Goal: Information Seeking & Learning: Check status

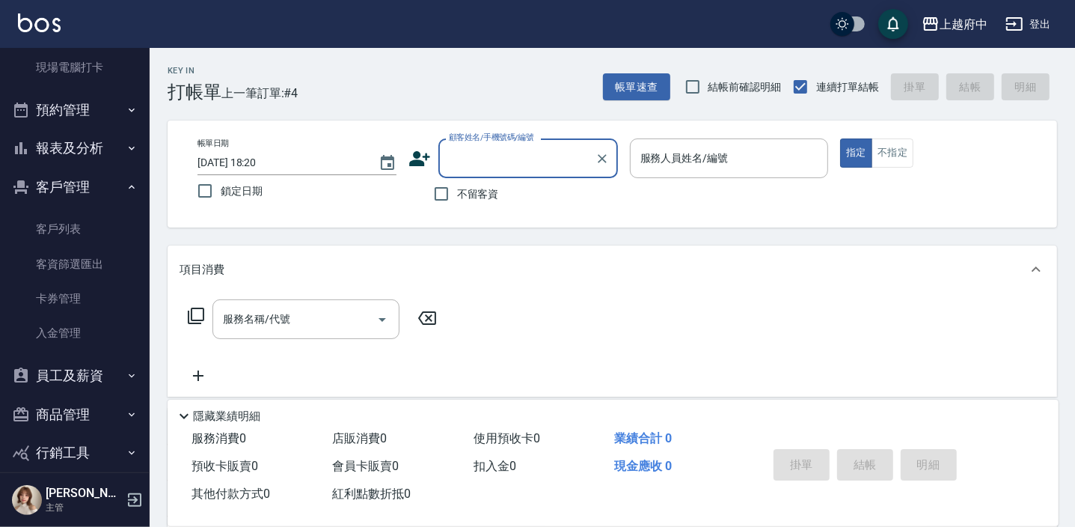
scroll to position [382, 0]
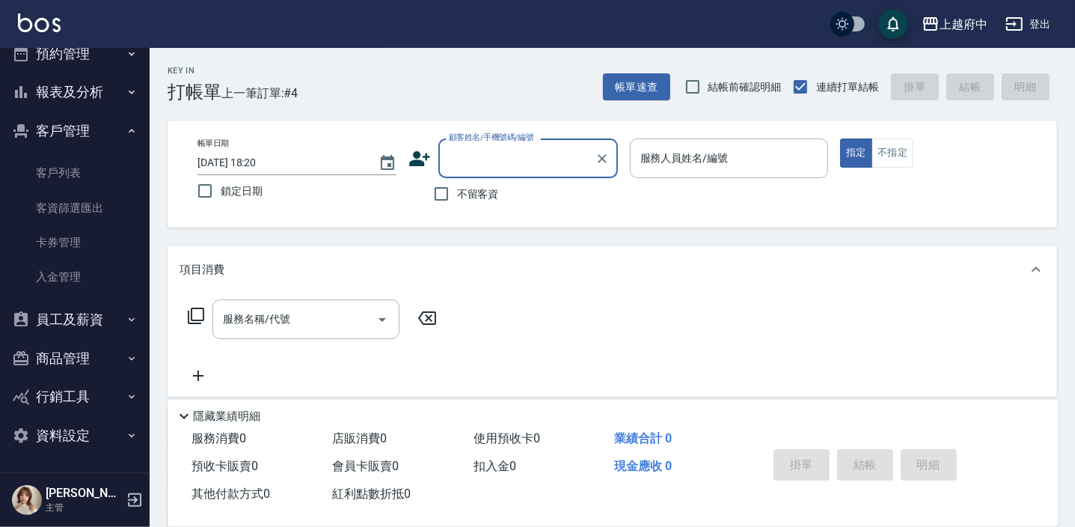
click at [98, 319] on button "員工及薪資" at bounding box center [75, 319] width 138 height 39
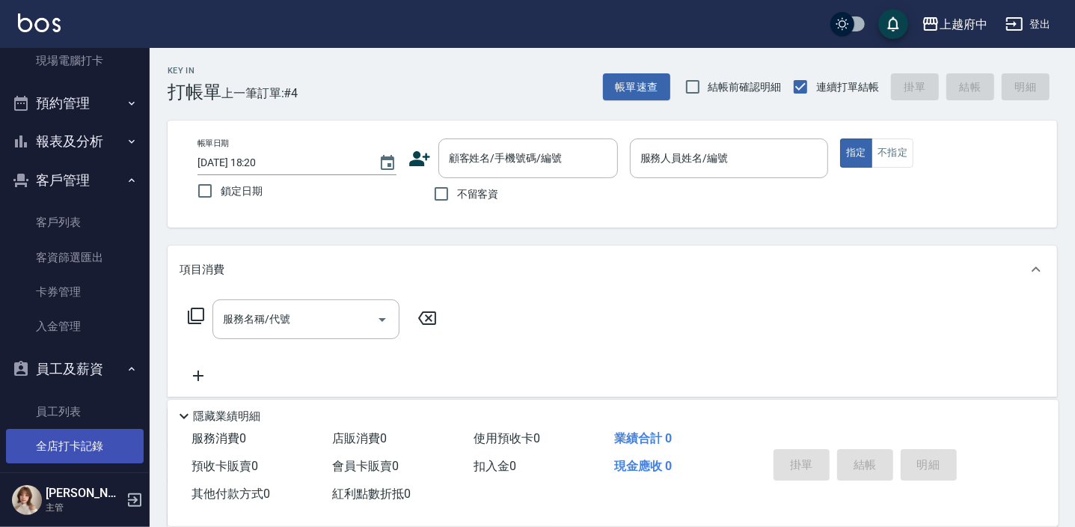
scroll to position [328, 0]
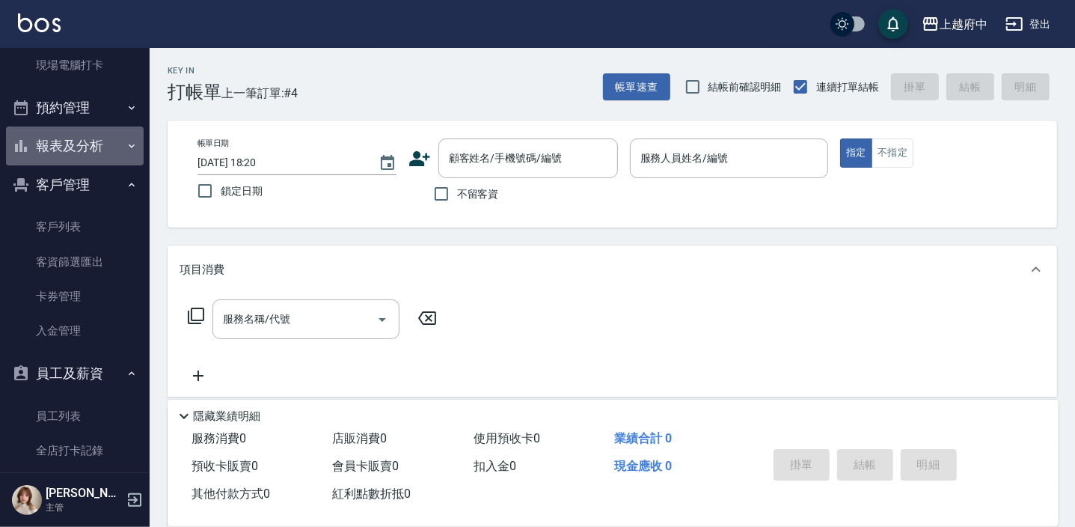
click at [114, 144] on button "報表及分析" at bounding box center [75, 145] width 138 height 39
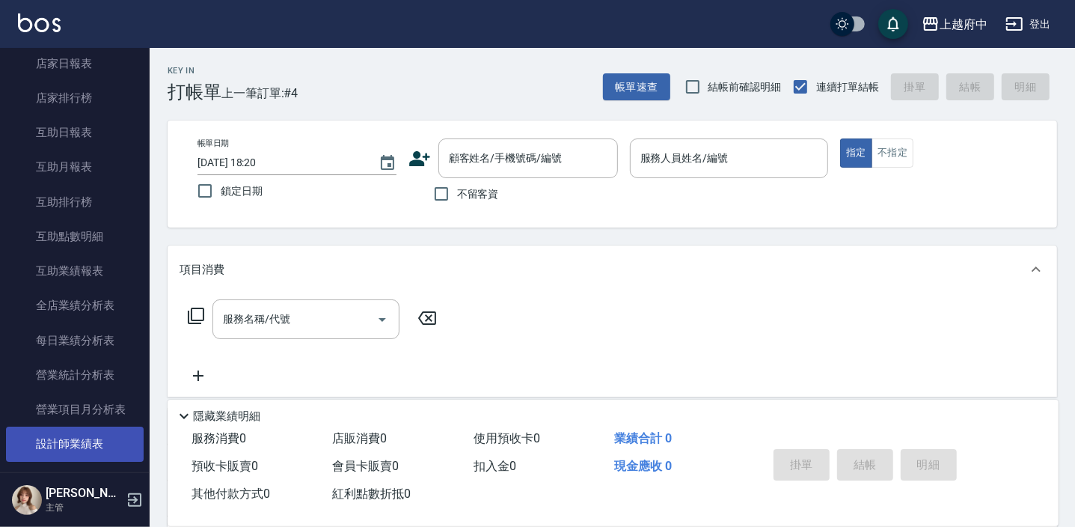
scroll to position [599, 0]
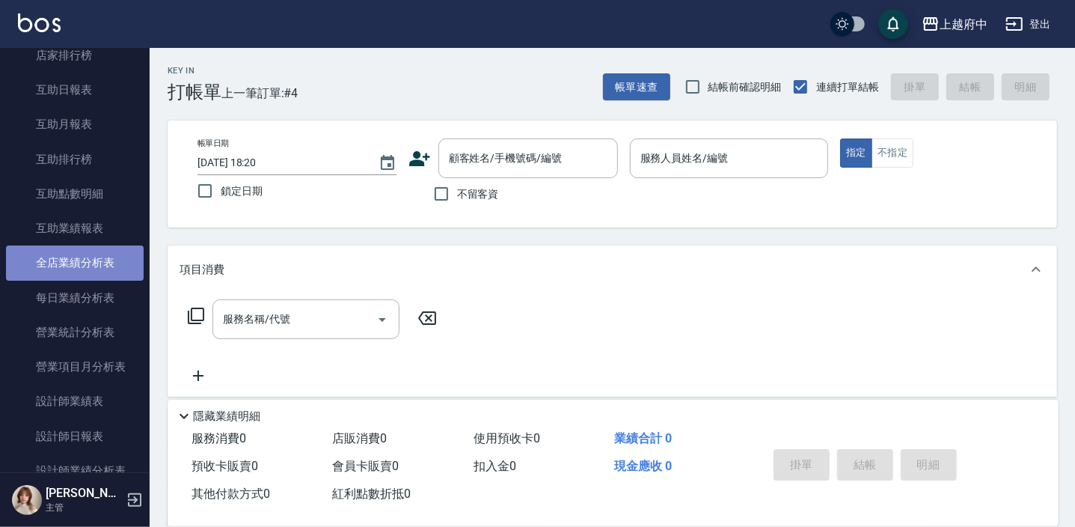
click at [116, 264] on link "全店業績分析表" at bounding box center [75, 262] width 138 height 34
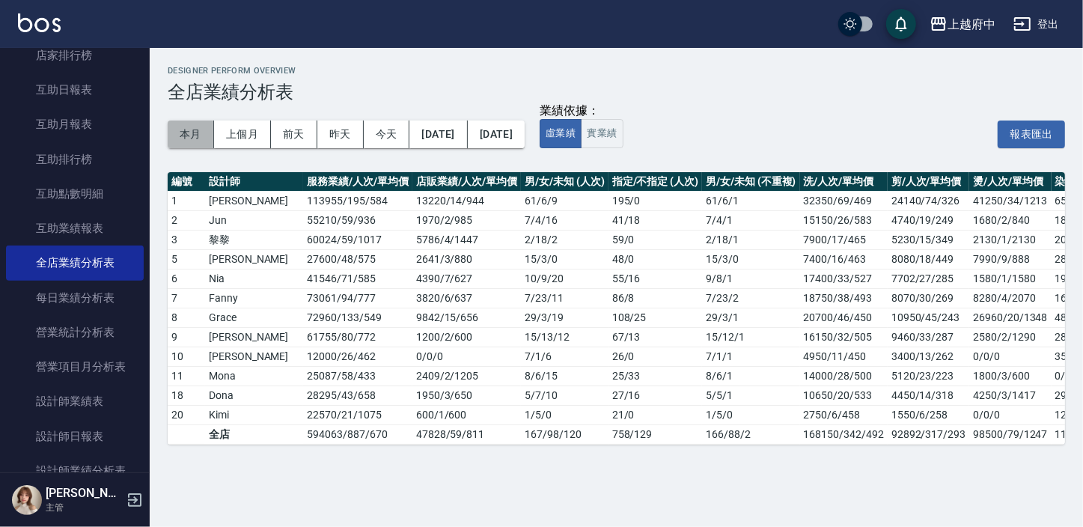
click at [189, 143] on button "本月" at bounding box center [191, 134] width 46 height 28
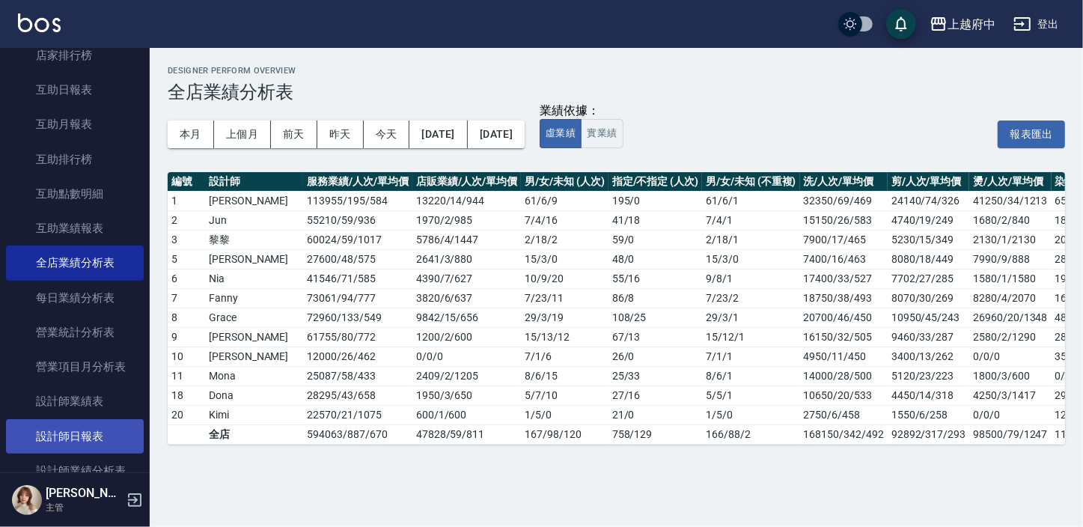
click at [84, 432] on link "設計師日報表" at bounding box center [75, 436] width 138 height 34
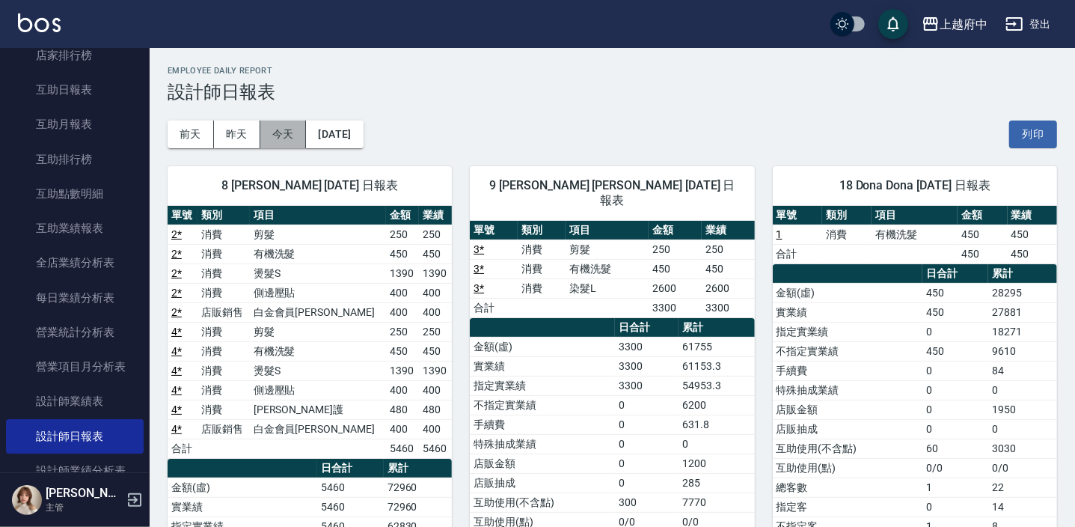
click at [294, 130] on button "今天" at bounding box center [283, 134] width 46 height 28
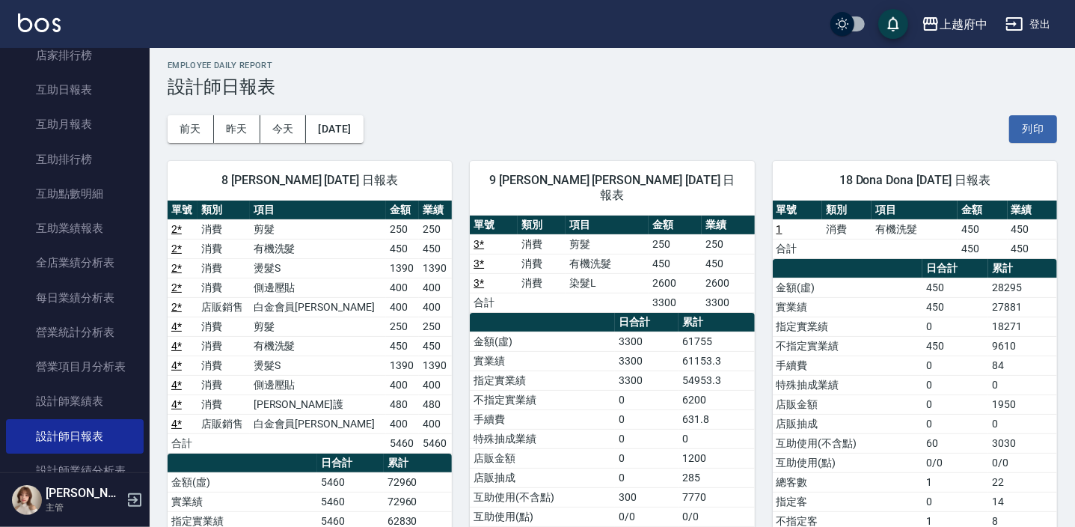
scroll to position [4, 0]
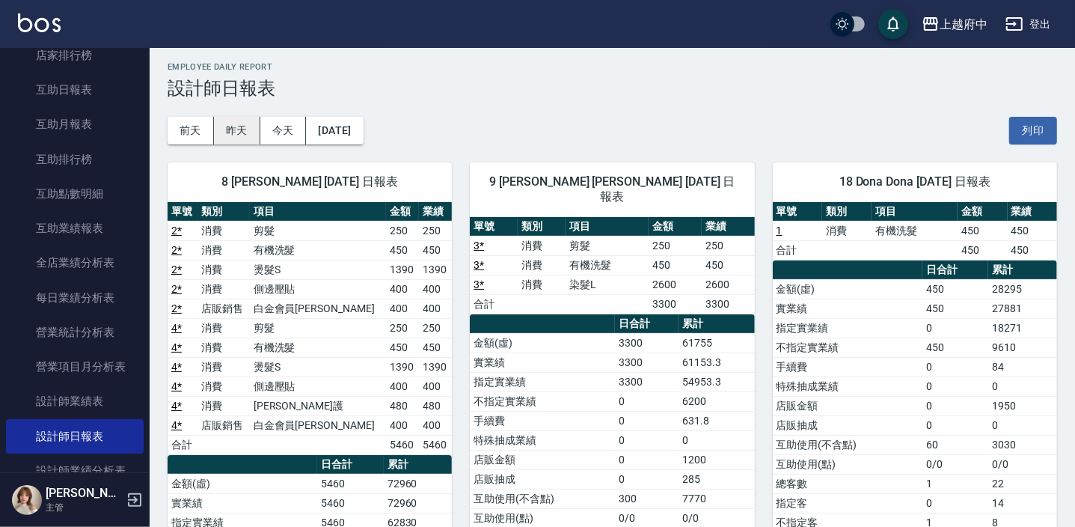
click at [248, 123] on button "昨天" at bounding box center [237, 131] width 46 height 28
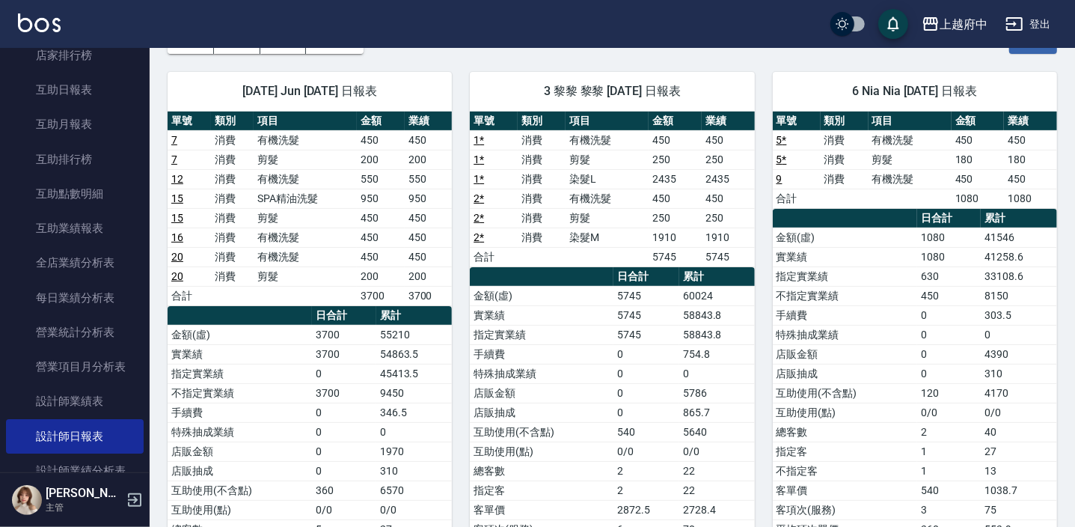
scroll to position [67, 0]
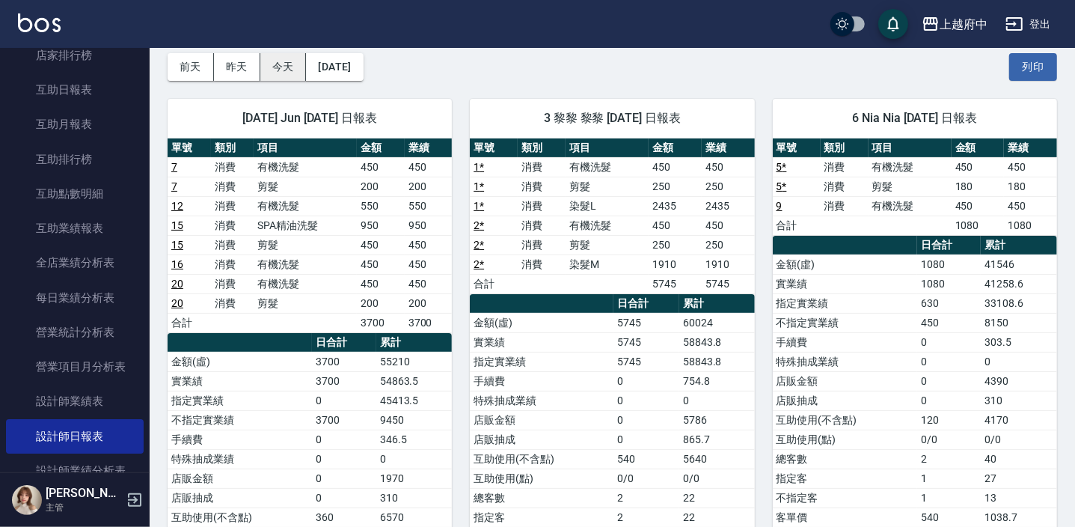
click at [284, 64] on button "今天" at bounding box center [283, 67] width 46 height 28
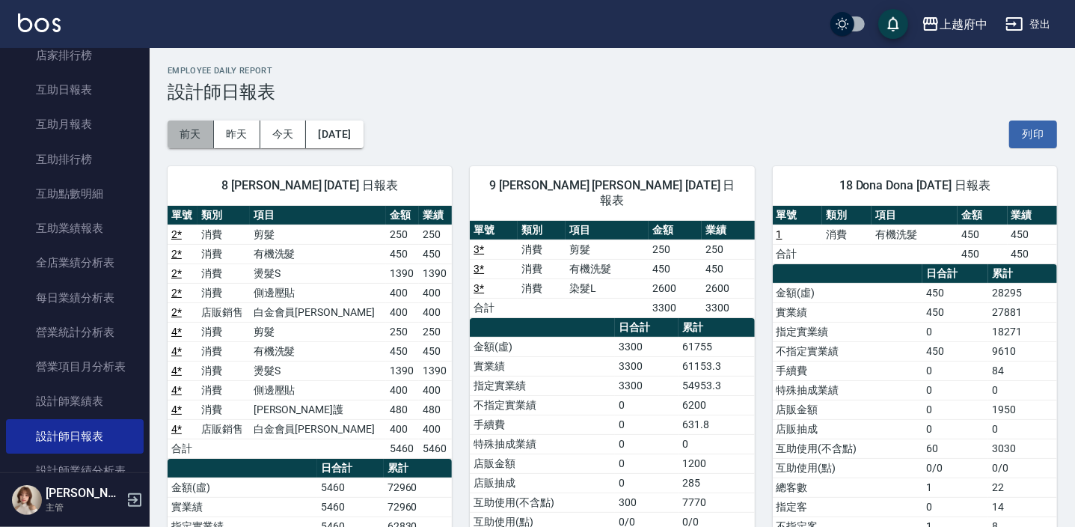
click at [186, 140] on button "前天" at bounding box center [191, 134] width 46 height 28
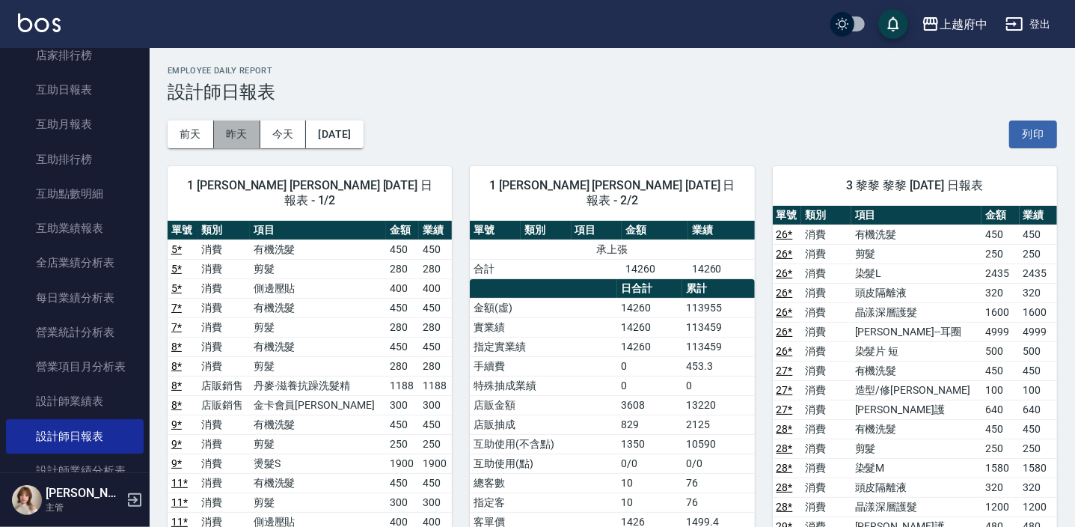
click at [230, 138] on button "昨天" at bounding box center [237, 134] width 46 height 28
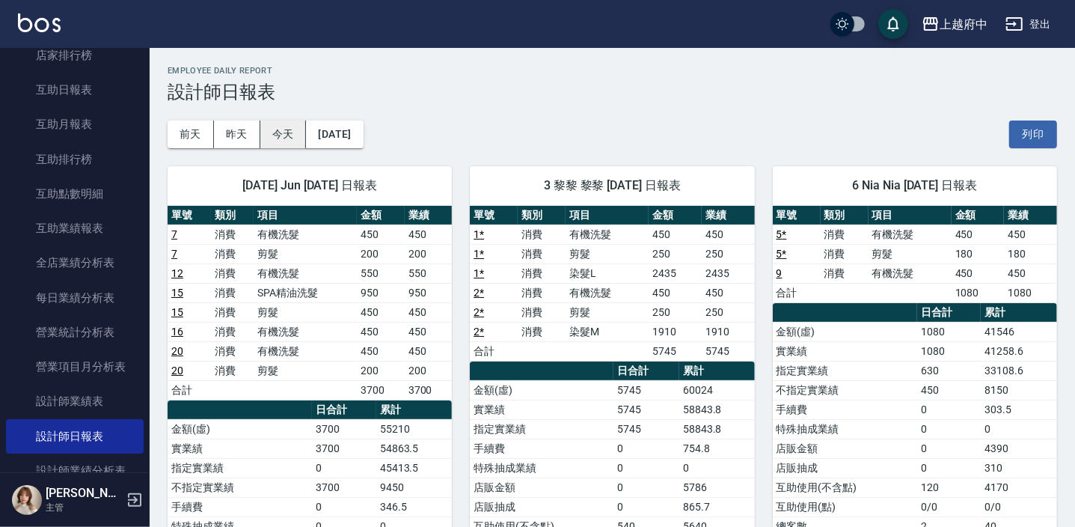
click at [296, 142] on button "今天" at bounding box center [283, 134] width 46 height 28
